Goal: Task Accomplishment & Management: Use online tool/utility

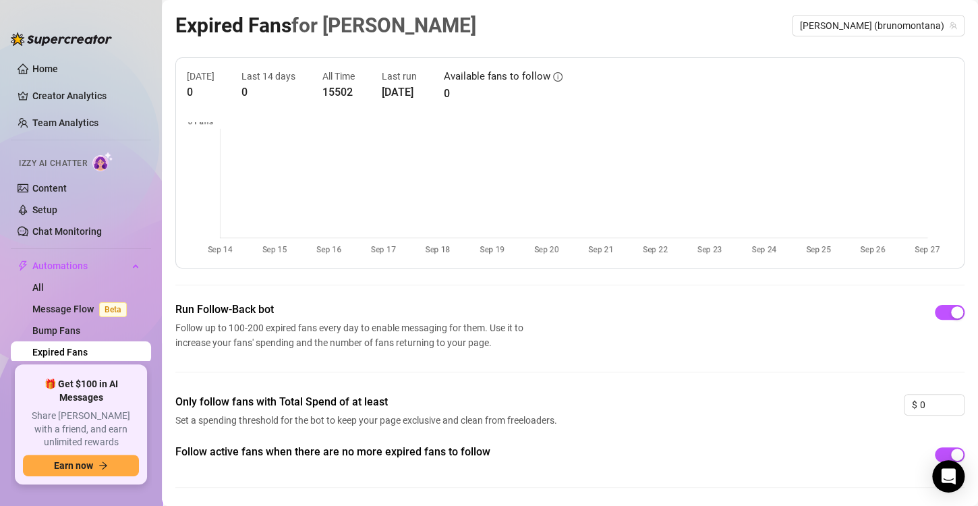
click at [898, 9] on div "Expired Fans for [PERSON_NAME] (brunomontana)" at bounding box center [569, 25] width 789 height 32
click at [888, 22] on span "[PERSON_NAME] (brunomontana)" at bounding box center [878, 26] width 157 height 20
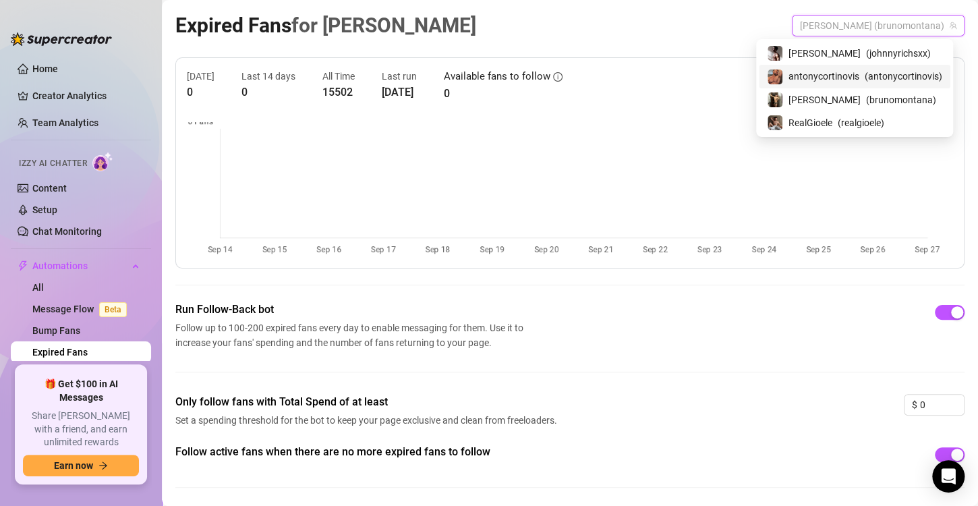
click at [858, 78] on div "antonycortinovis ( antonycortinovis )" at bounding box center [854, 76] width 175 height 16
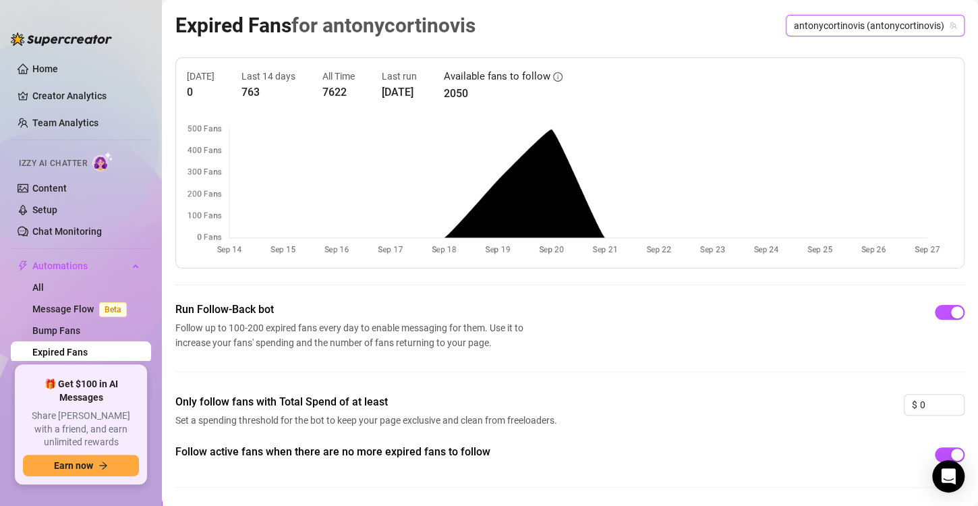
click at [845, 19] on span "antonycortinovis (antonycortinovis)" at bounding box center [875, 26] width 163 height 20
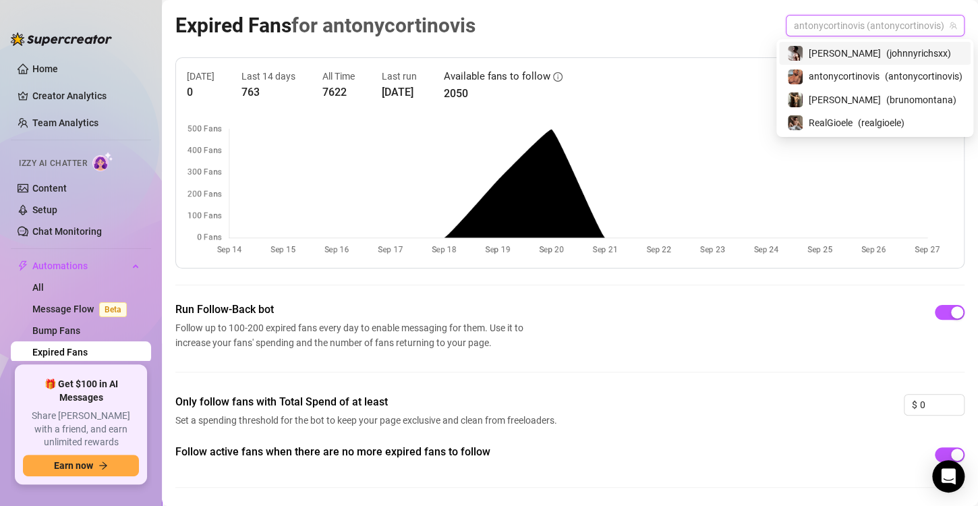
click at [846, 52] on span "[PERSON_NAME]" at bounding box center [845, 53] width 72 height 15
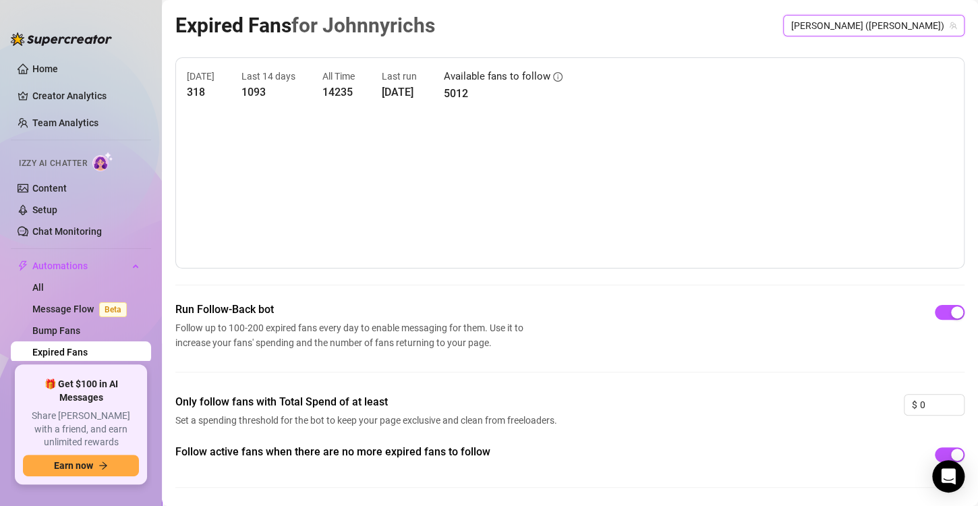
click at [847, 21] on span "[PERSON_NAME] ([PERSON_NAME])" at bounding box center [873, 26] width 165 height 20
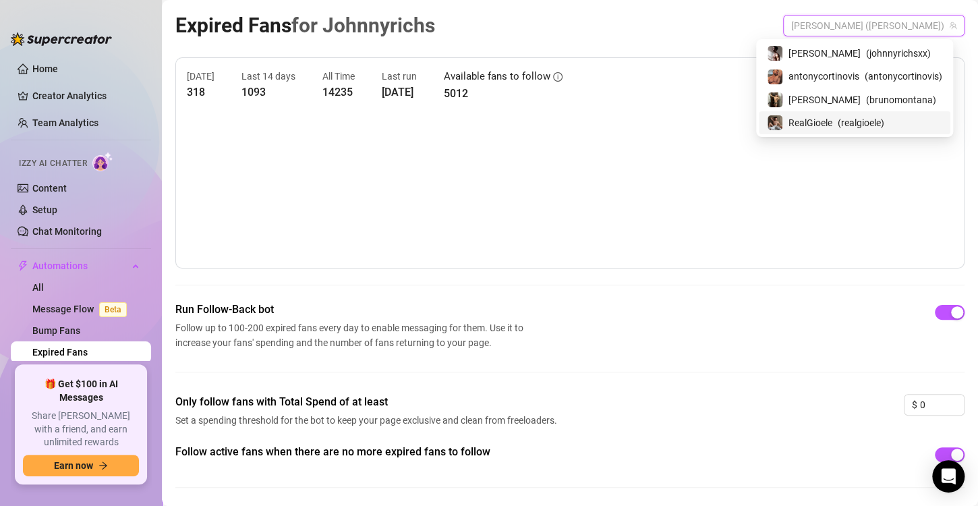
click at [829, 124] on span "RealGioele" at bounding box center [811, 122] width 44 height 15
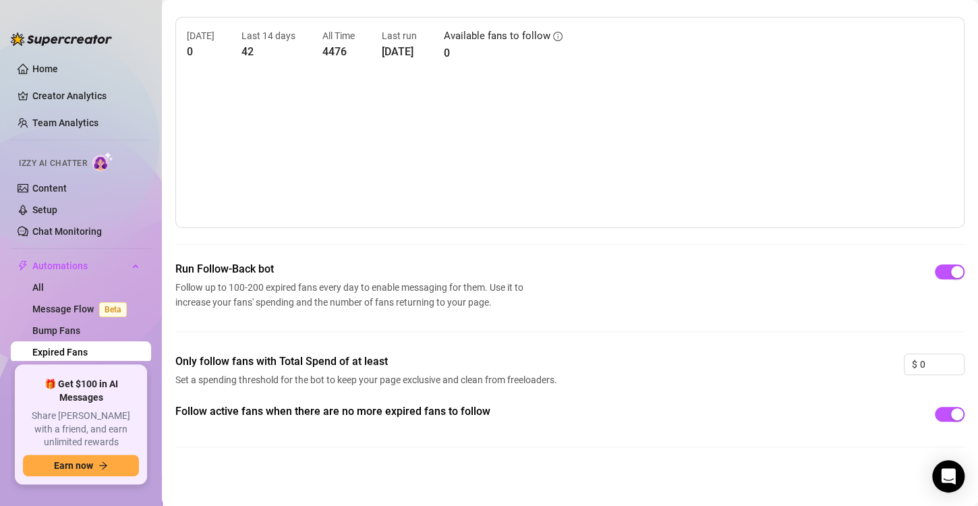
scroll to position [42, 0]
click at [58, 67] on link "Home" at bounding box center [45, 68] width 26 height 11
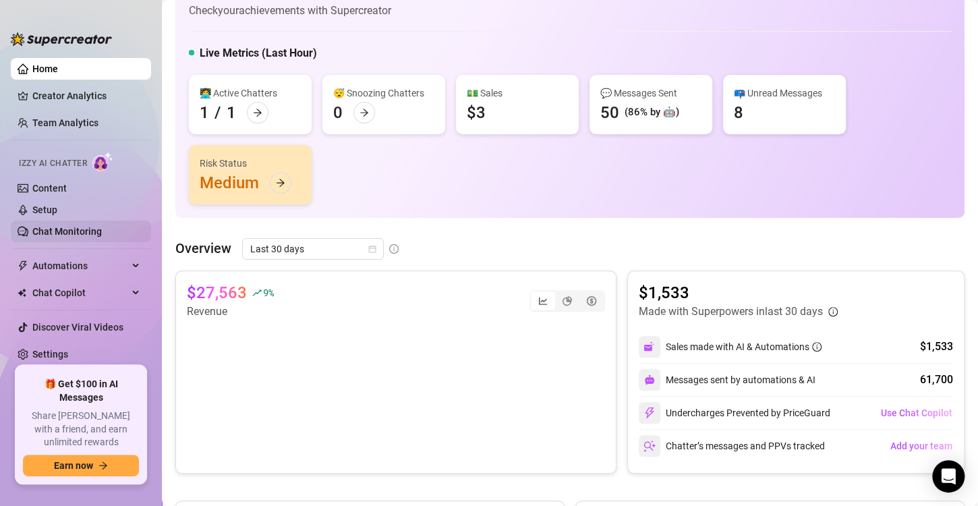
click at [102, 228] on link "Chat Monitoring" at bounding box center [66, 231] width 69 height 11
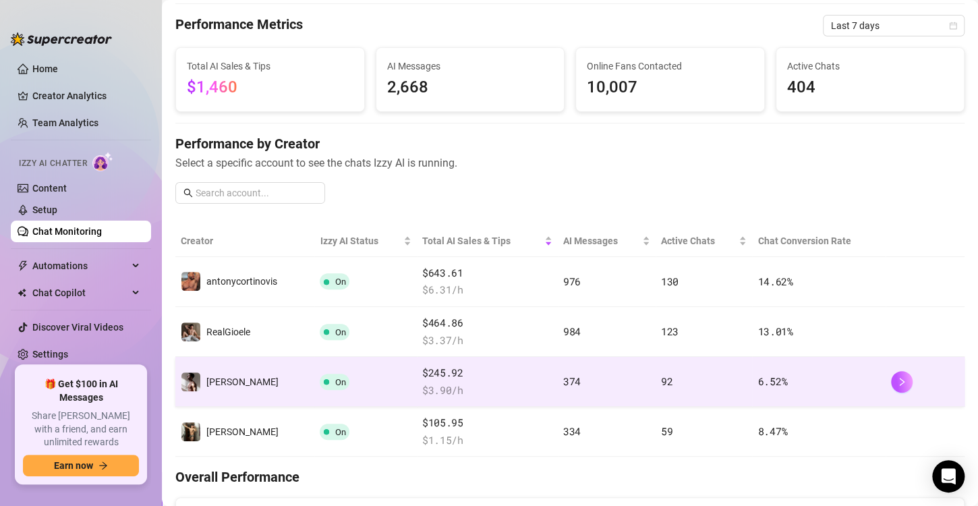
click at [426, 387] on span "$ 3.90 /h" at bounding box center [487, 390] width 130 height 16
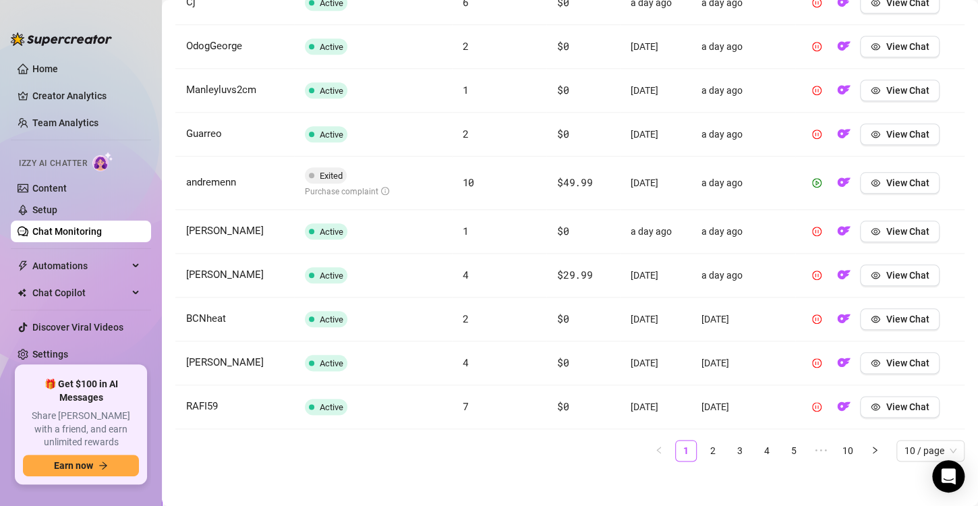
scroll to position [561, 0]
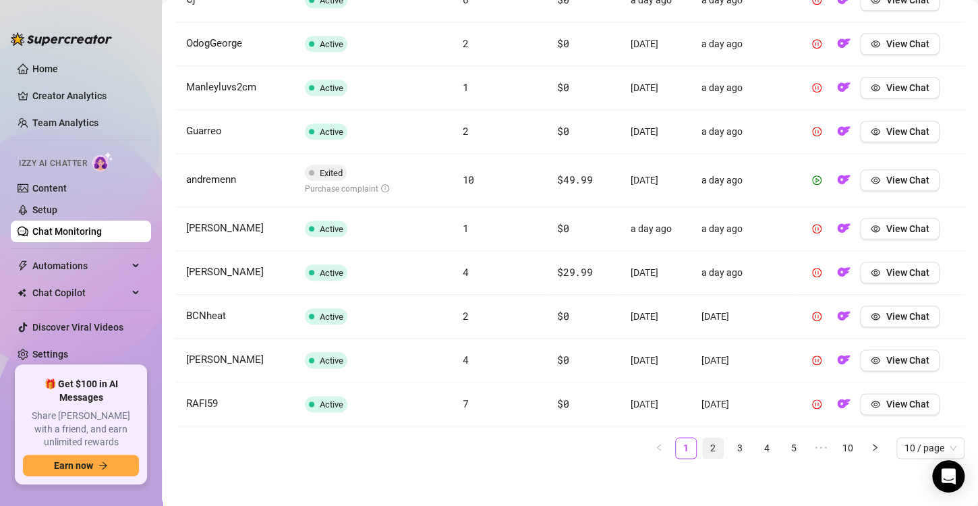
click at [703, 443] on link "2" at bounding box center [713, 448] width 20 height 20
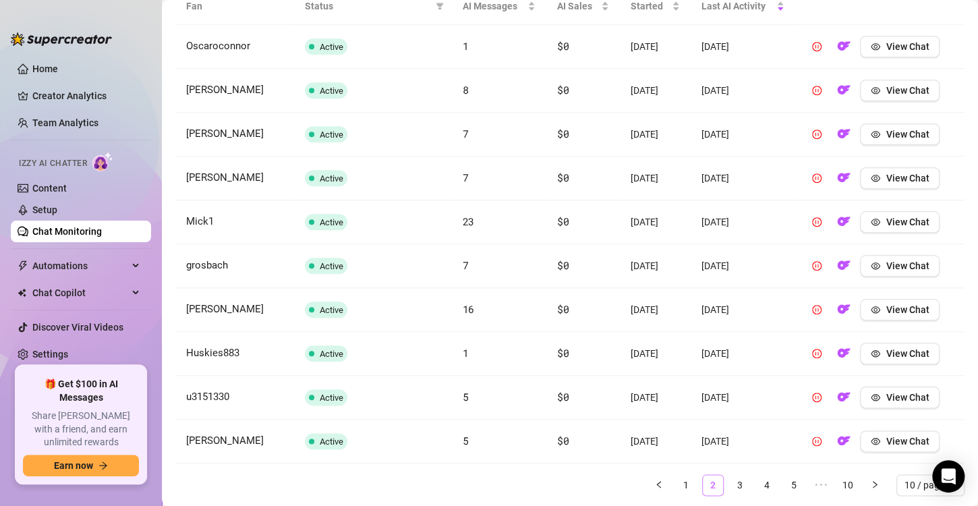
scroll to position [552, 0]
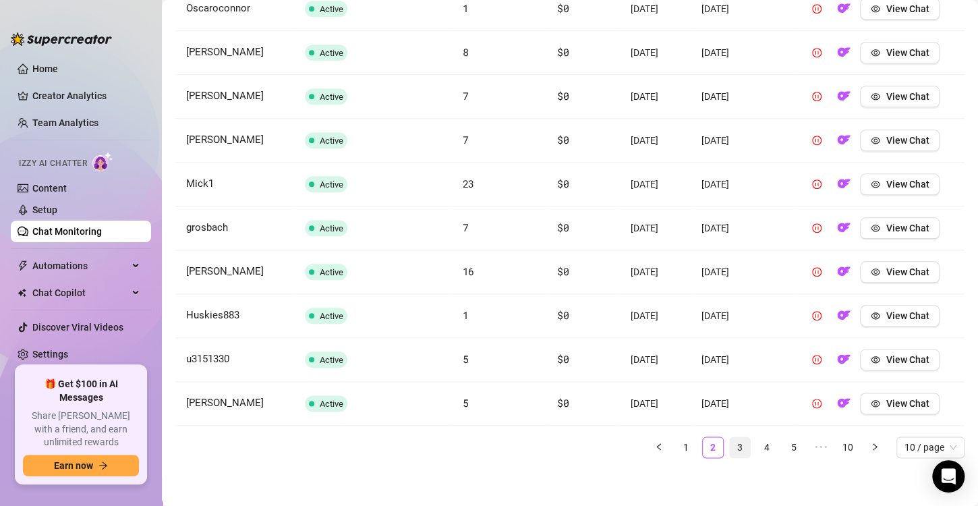
click at [730, 452] on link "3" at bounding box center [740, 447] width 20 height 20
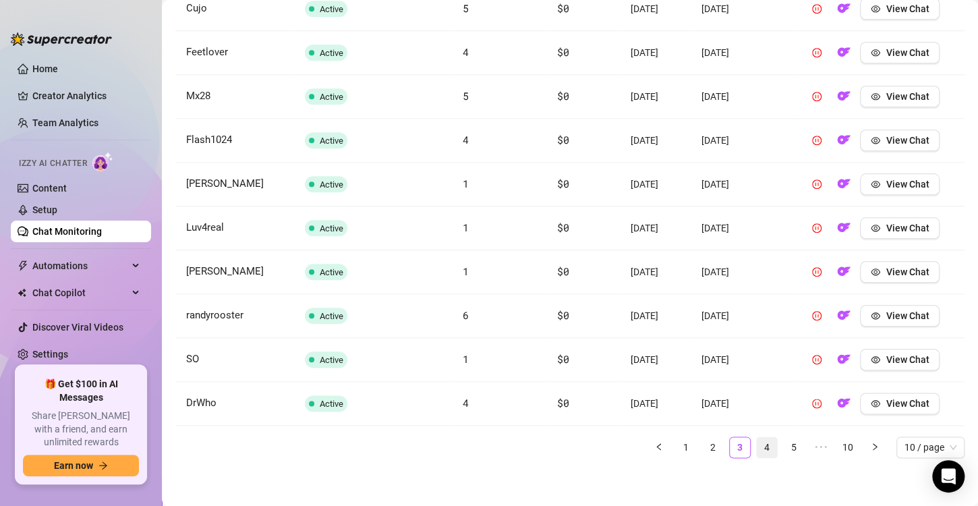
click at [763, 445] on link "4" at bounding box center [767, 447] width 20 height 20
click at [704, 451] on link "3" at bounding box center [713, 447] width 20 height 20
click at [813, 312] on icon "pause-circle" at bounding box center [816, 315] width 9 height 9
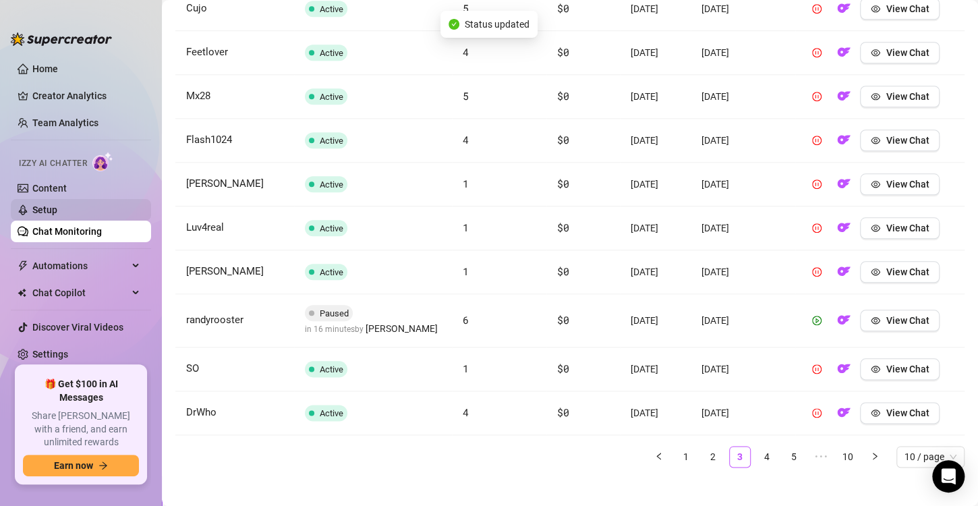
click at [51, 215] on link "Setup" at bounding box center [44, 209] width 25 height 11
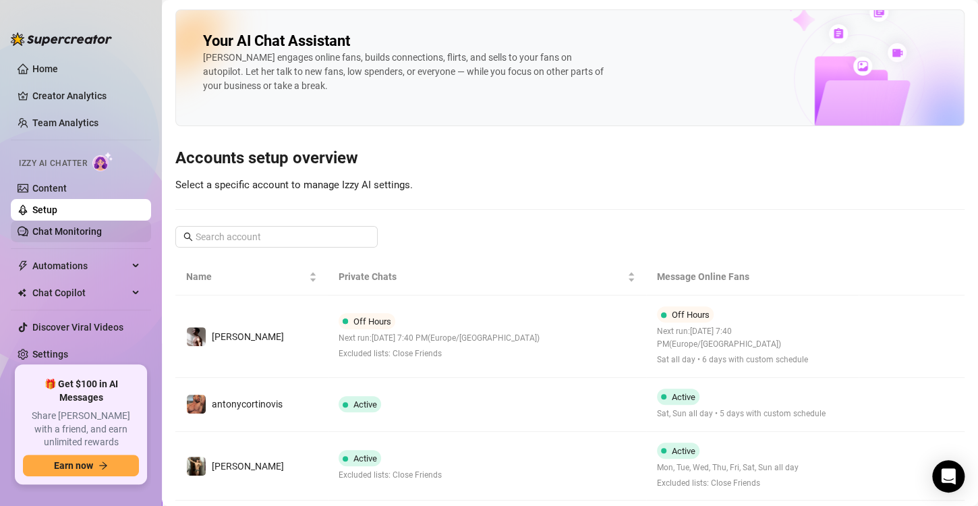
click at [83, 232] on link "Chat Monitoring" at bounding box center [66, 231] width 69 height 11
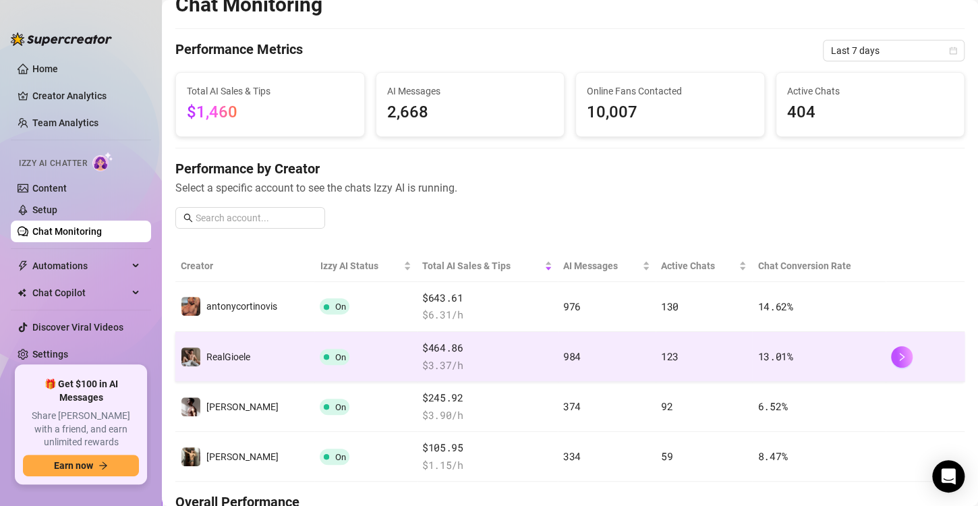
scroll to position [22, 0]
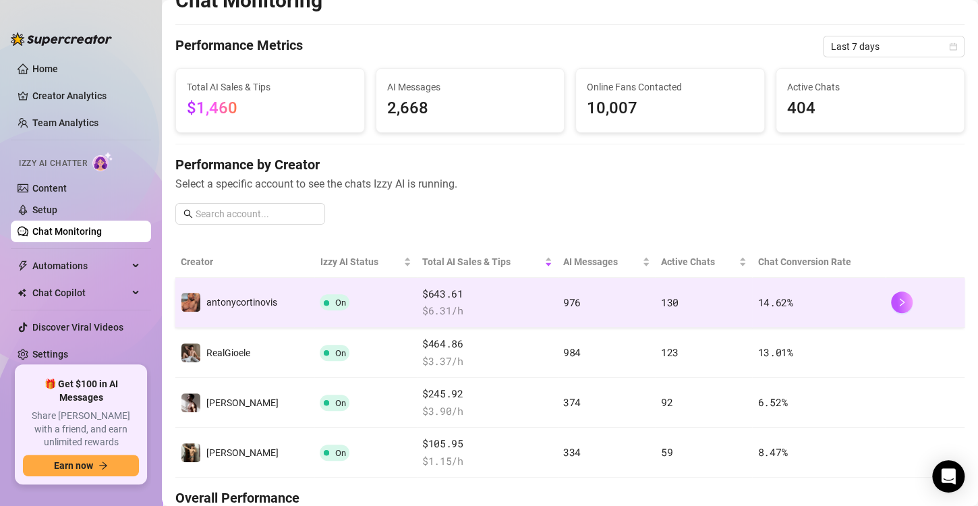
click at [329, 315] on td "On" at bounding box center [365, 303] width 102 height 50
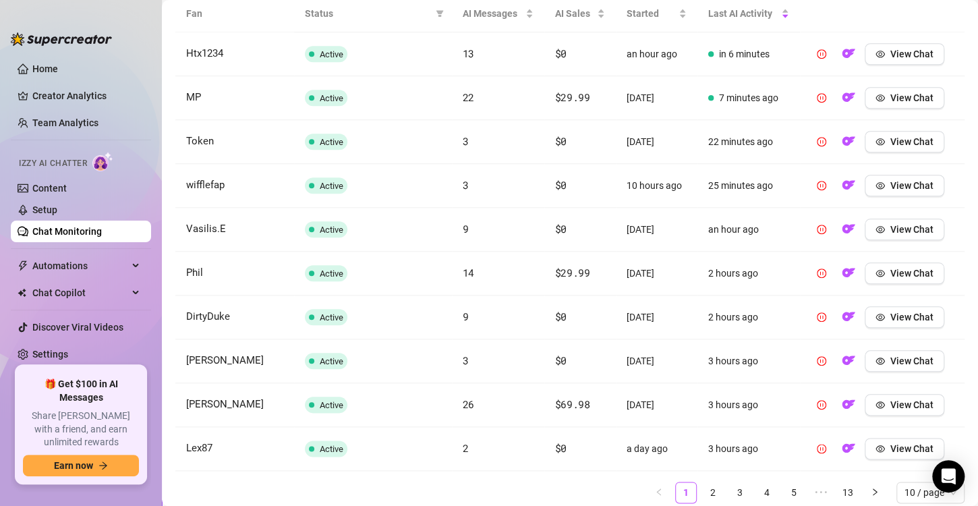
scroll to position [510, 0]
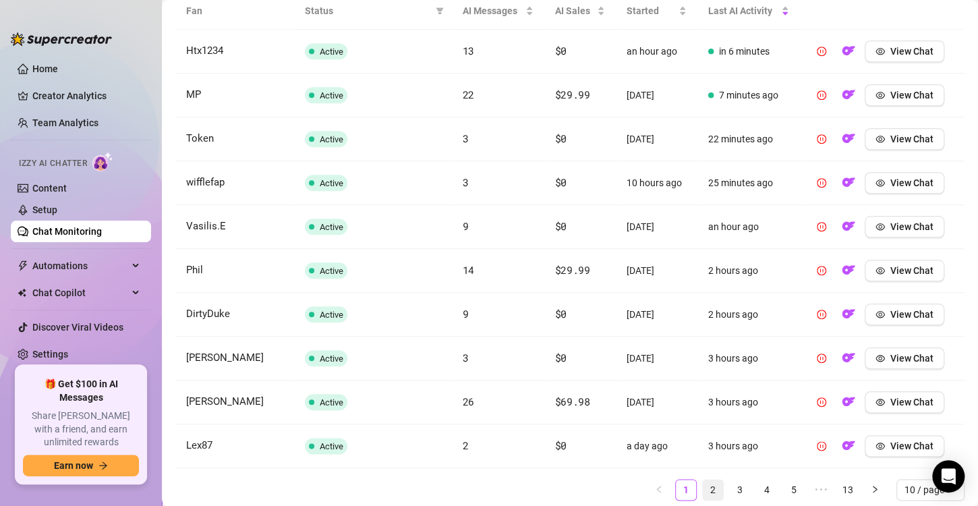
click at [703, 488] on link "2" at bounding box center [713, 490] width 20 height 20
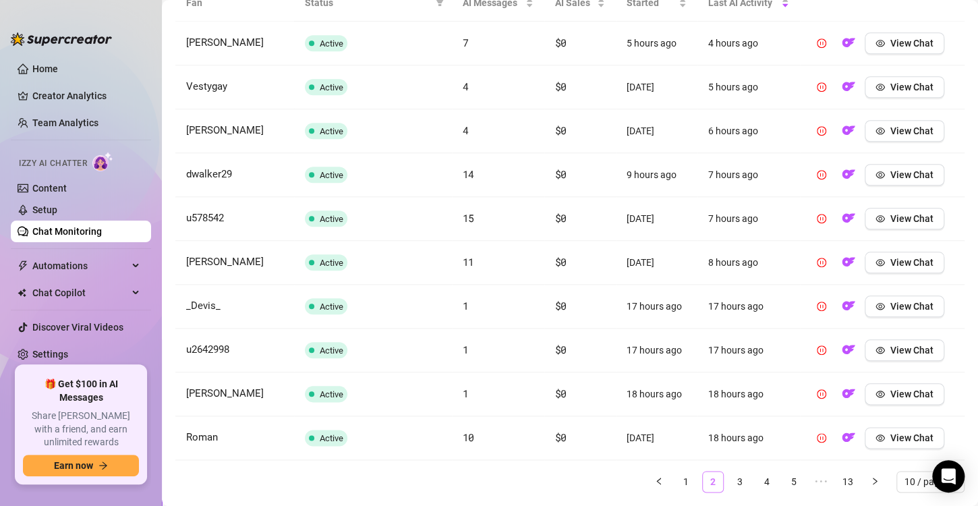
scroll to position [519, 0]
click at [735, 479] on link "3" at bounding box center [740, 480] width 20 height 20
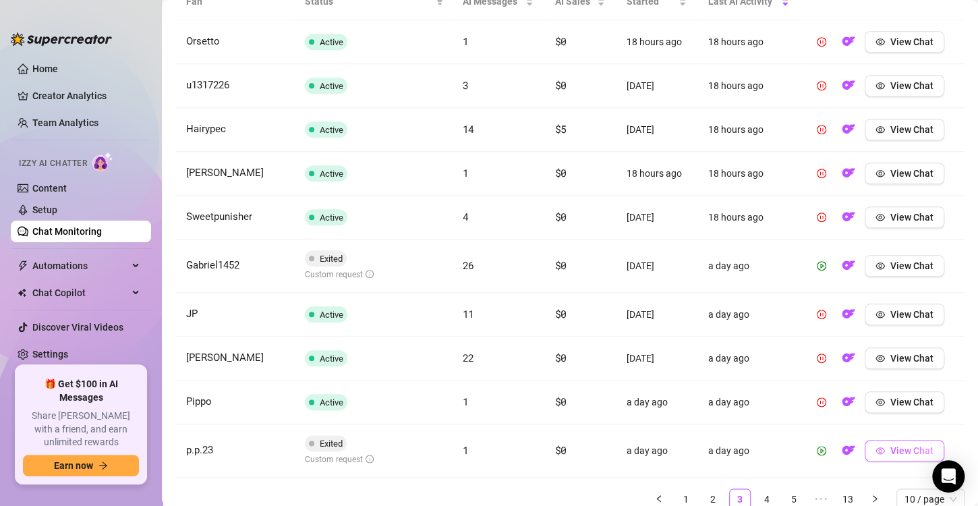
click at [910, 446] on span "View Chat" at bounding box center [911, 450] width 43 height 11
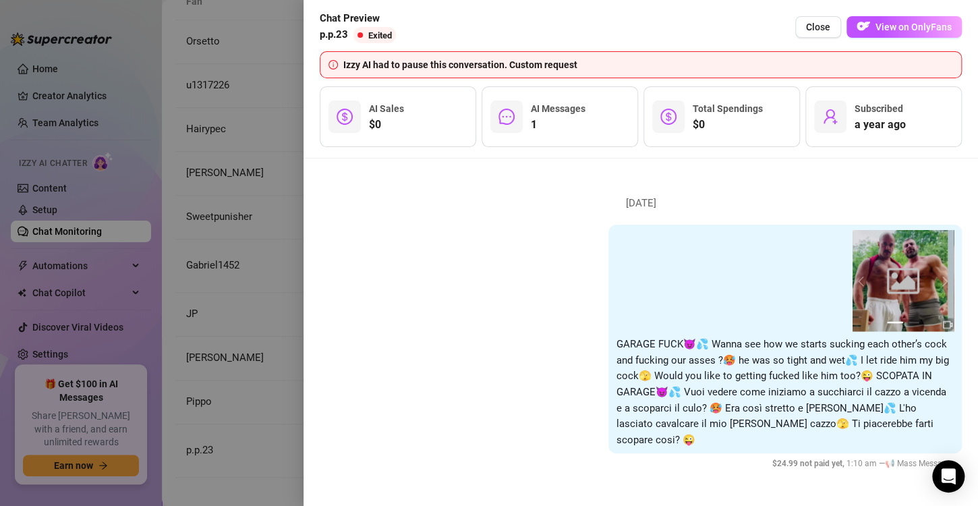
scroll to position [1259, 0]
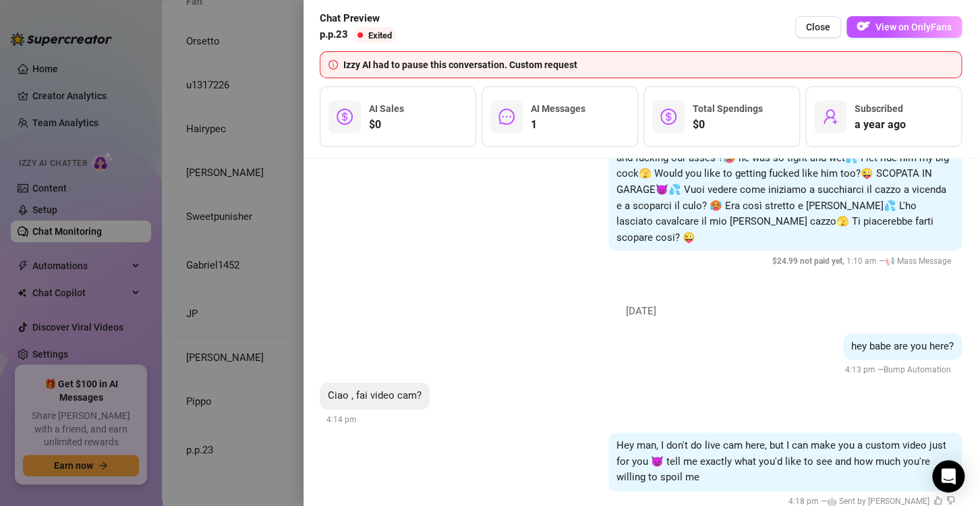
click at [217, 310] on div at bounding box center [489, 253] width 978 height 506
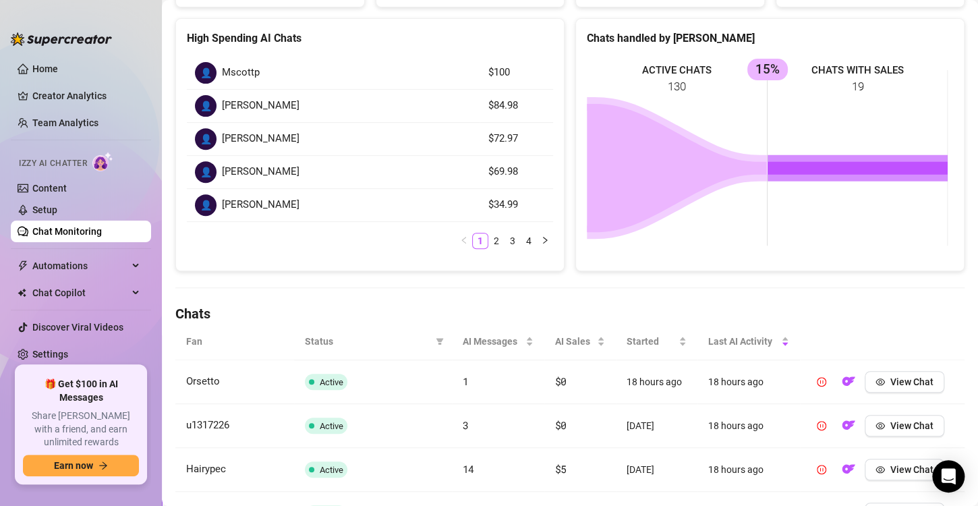
scroll to position [183, 0]
